Goal: Information Seeking & Learning: Learn about a topic

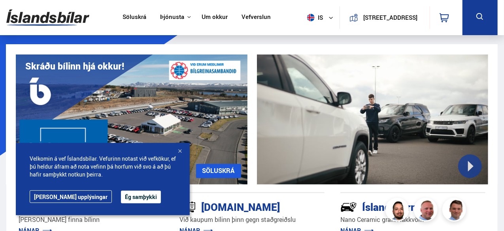
click at [121, 193] on button "Ég samþykki" at bounding box center [141, 197] width 40 height 13
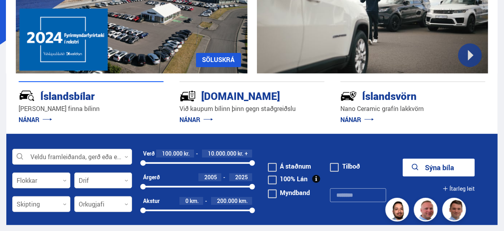
scroll to position [267, 0]
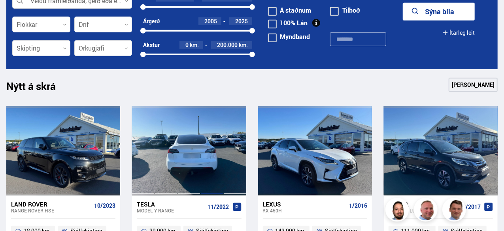
click at [203, 152] on div at bounding box center [211, 150] width 23 height 89
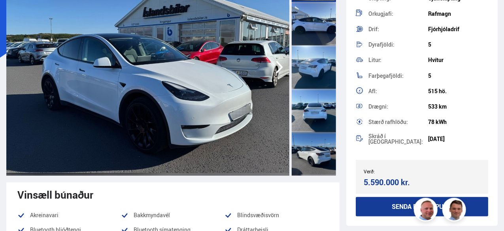
scroll to position [152, 0]
click at [295, 70] on div at bounding box center [313, 66] width 44 height 43
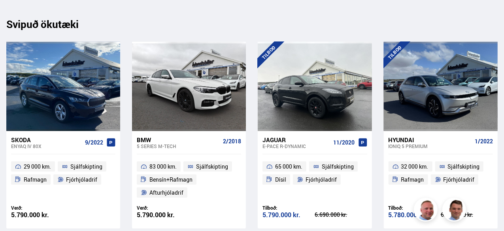
scroll to position [7967, 0]
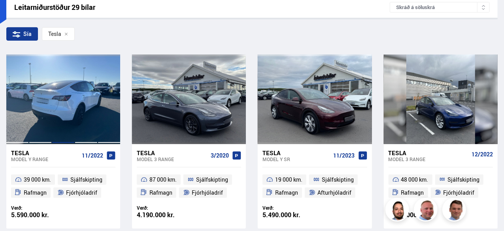
click at [59, 110] on div at bounding box center [63, 99] width 23 height 89
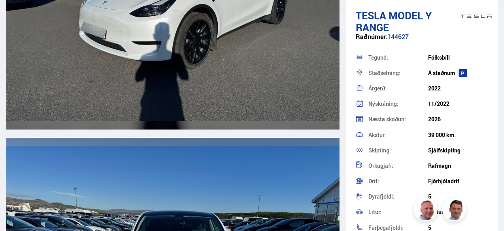
scroll to position [2886, 0]
